Goal: Task Accomplishment & Management: Manage account settings

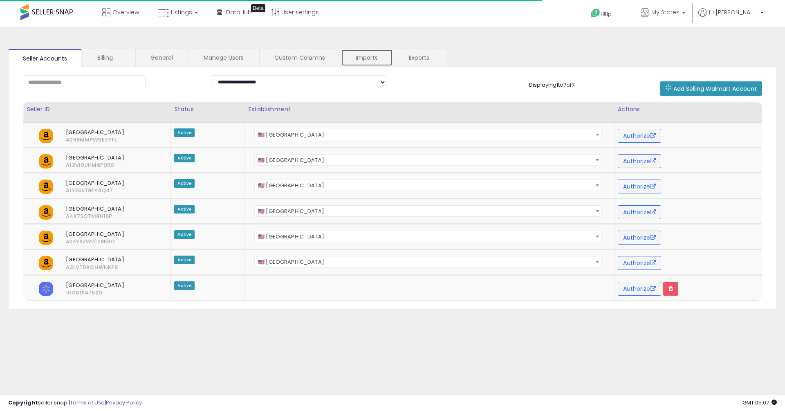
click at [366, 63] on link "Imports" at bounding box center [367, 57] width 52 height 17
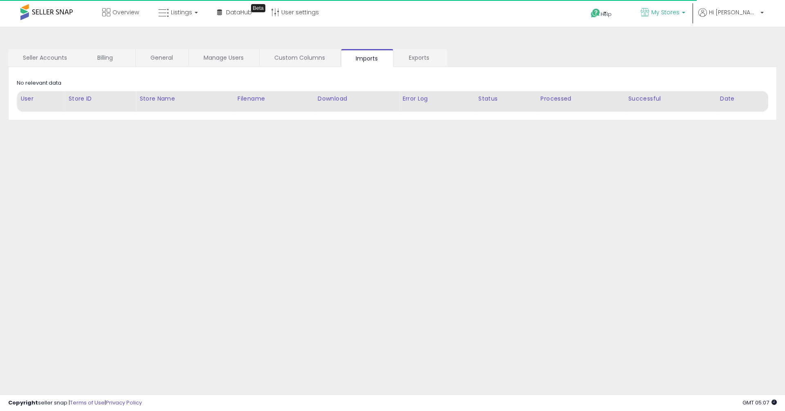
click at [676, 11] on span "My Stores" at bounding box center [665, 12] width 28 height 8
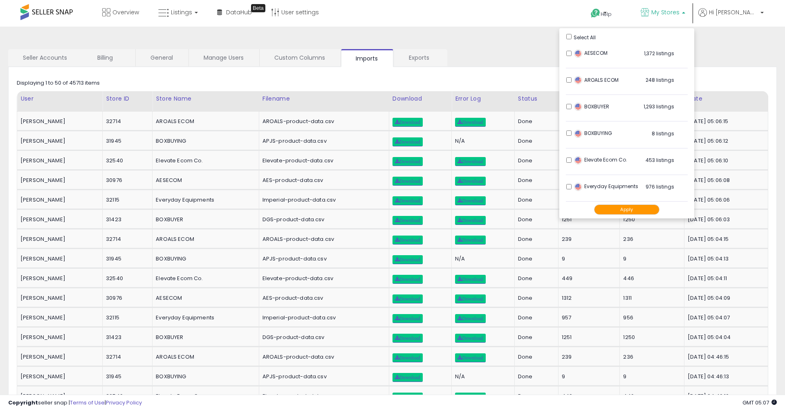
click at [500, 61] on ul "Seller Accounts Billing General Manage Users Custom Columns Imports Exports" at bounding box center [392, 58] width 769 height 18
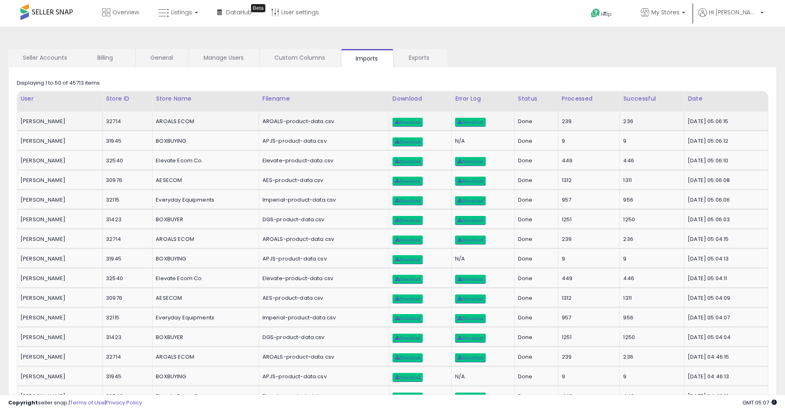
click at [712, 120] on div "[DATE] 05:06:15" at bounding box center [725, 121] width 74 height 7
drag, startPoint x: 730, startPoint y: 121, endPoint x: 705, endPoint y: 121, distance: 24.9
click at [705, 121] on div "[DATE] 05:06:15" at bounding box center [725, 121] width 74 height 7
copy div "05:06:15"
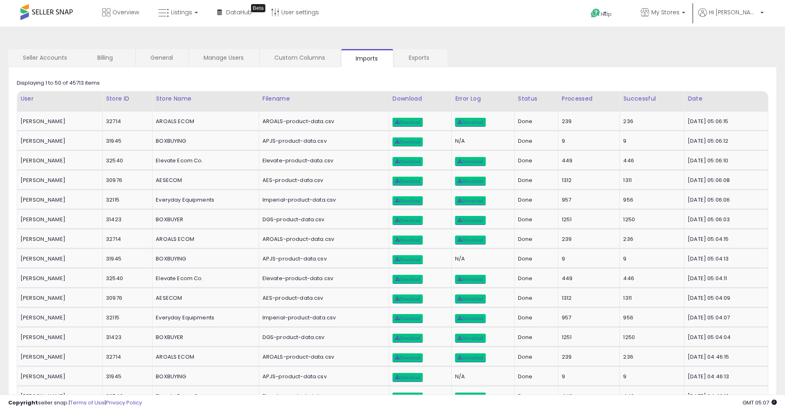
click at [529, 62] on ul "Seller Accounts Billing General Manage Users Custom Columns Imports Exports" at bounding box center [392, 58] width 769 height 18
click at [58, 60] on link "Seller Accounts" at bounding box center [45, 57] width 74 height 17
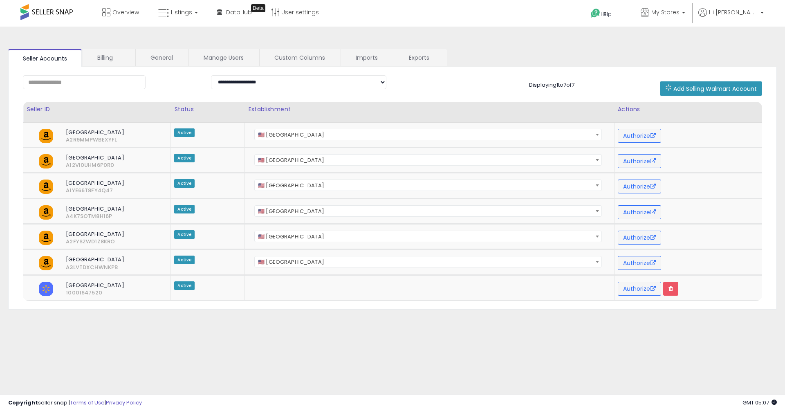
click at [433, 96] on div "**********" at bounding box center [392, 188] width 769 height 242
